Goal: Navigation & Orientation: Find specific page/section

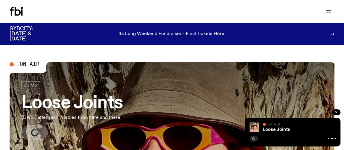
click at [177, 34] on p "fbi Long Weekend Fundraiser - Final Tickets Here!" at bounding box center [171, 33] width 107 height 5
click at [328, 12] on icon "button" at bounding box center [328, 12] width 5 height 0
